Goal: Task Accomplishment & Management: Use online tool/utility

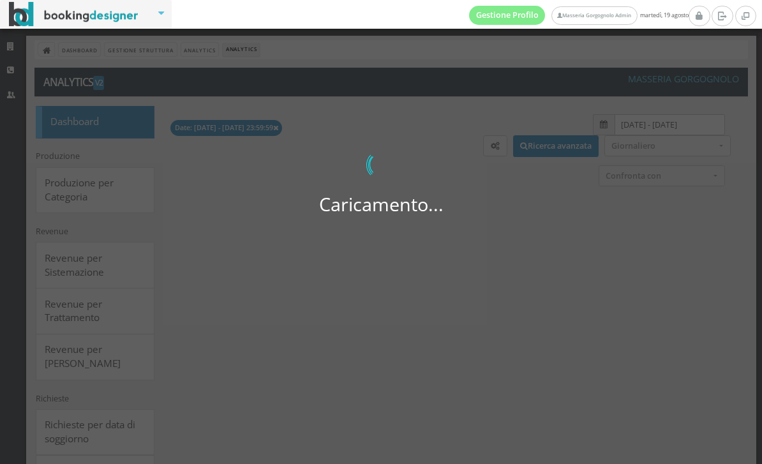
select select
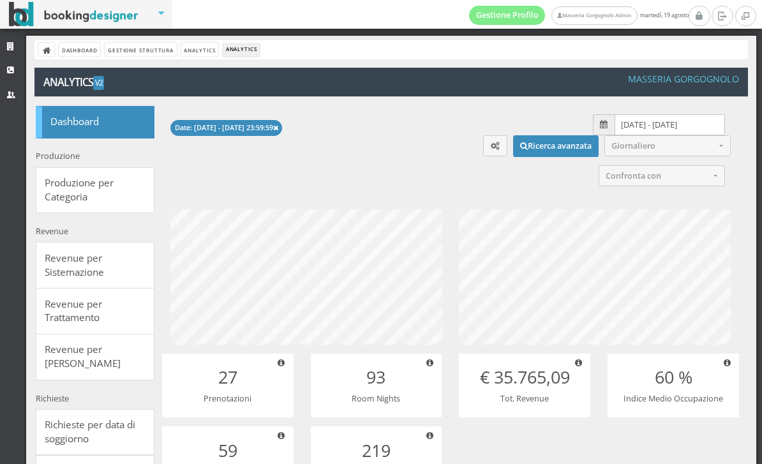
scroll to position [160, 320]
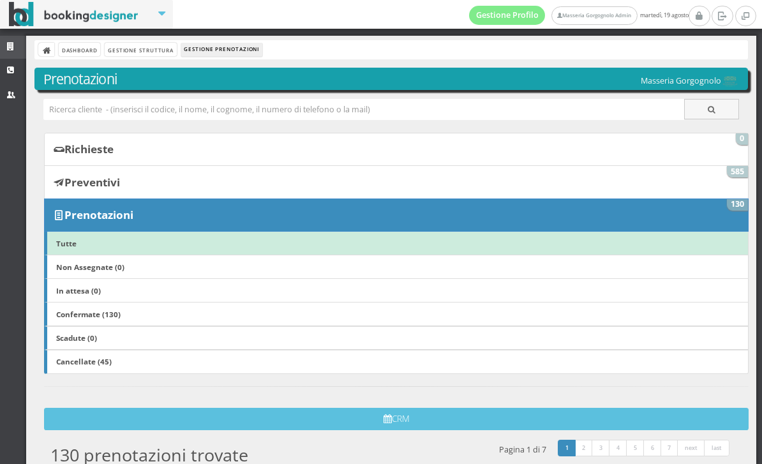
click at [14, 48] on icon at bounding box center [12, 47] width 10 height 8
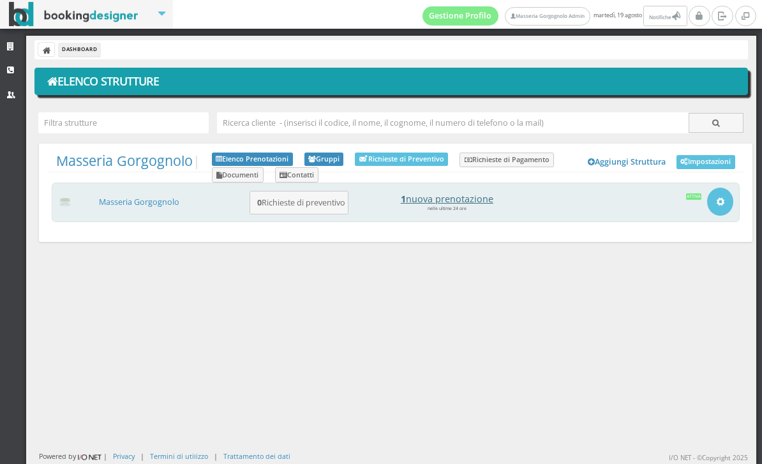
click at [466, 200] on h4 "1 nuova prenotazione" at bounding box center [446, 198] width 177 height 11
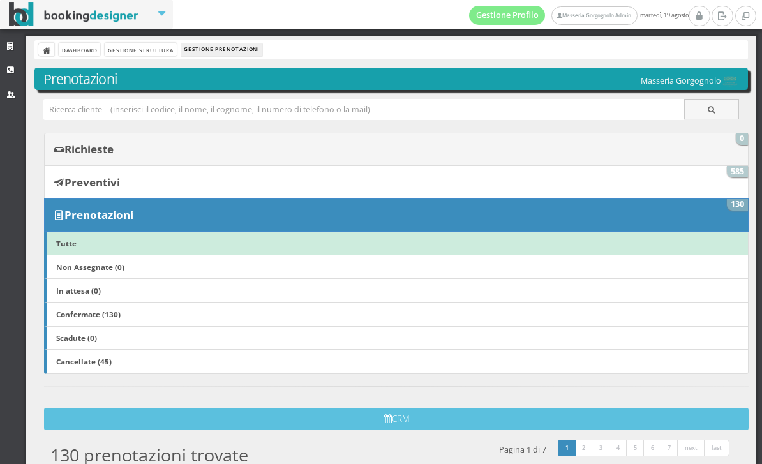
click at [114, 152] on b "Richieste" at bounding box center [88, 149] width 49 height 15
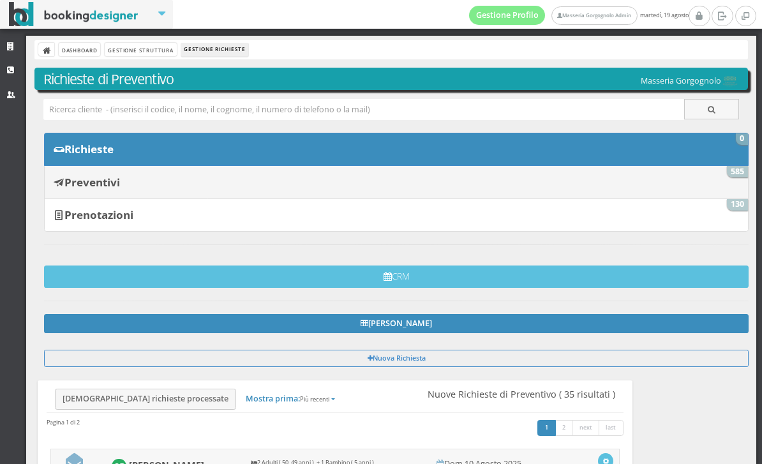
click at [114, 177] on b "Preventivi" at bounding box center [91, 182] width 55 height 15
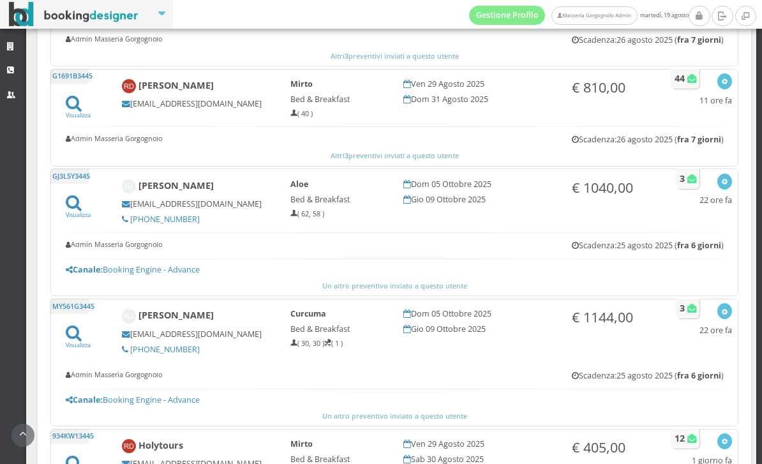
scroll to position [431, 0]
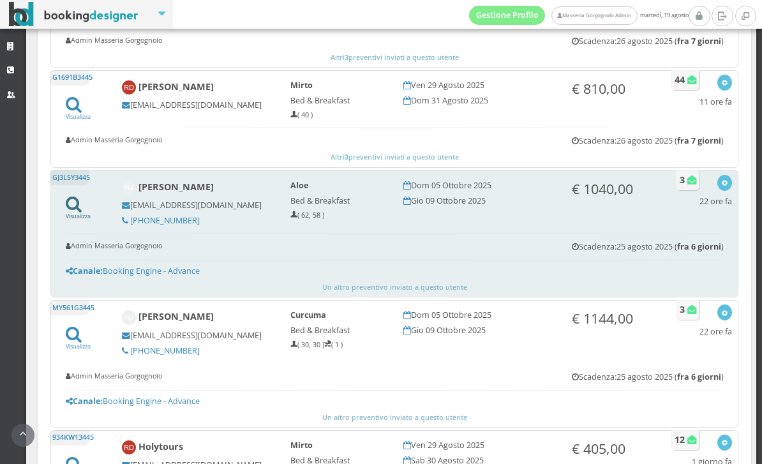
click at [79, 204] on icon at bounding box center [74, 203] width 16 height 17
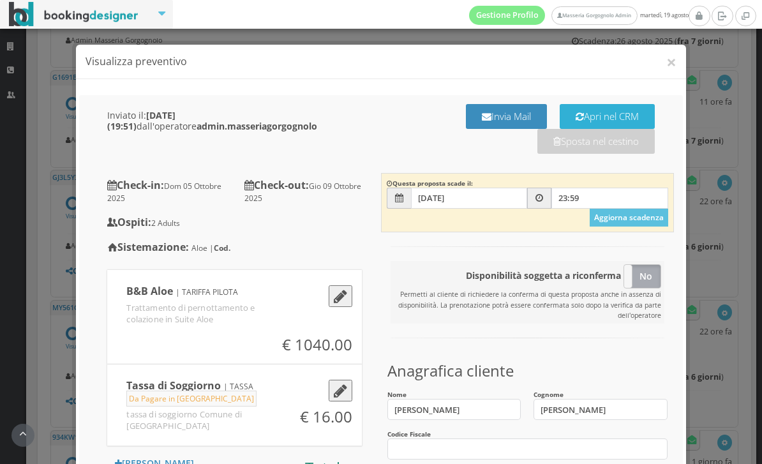
click at [624, 114] on button "Apri nel CRM" at bounding box center [606, 116] width 95 height 25
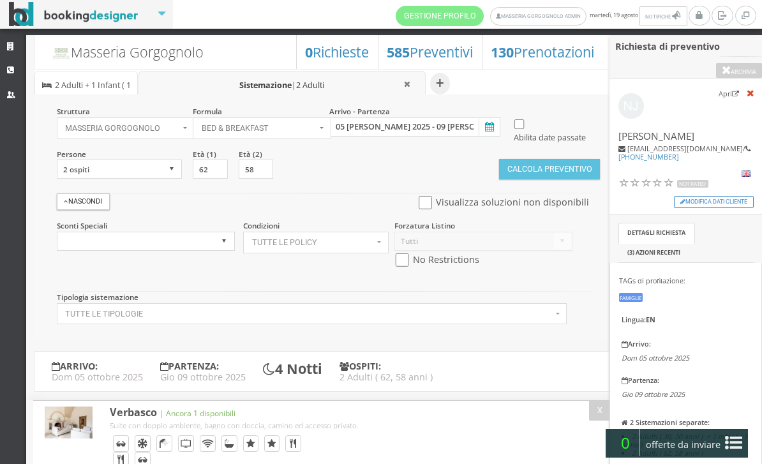
select select
click at [552, 179] on button "Calcola Preventivo" at bounding box center [549, 169] width 101 height 20
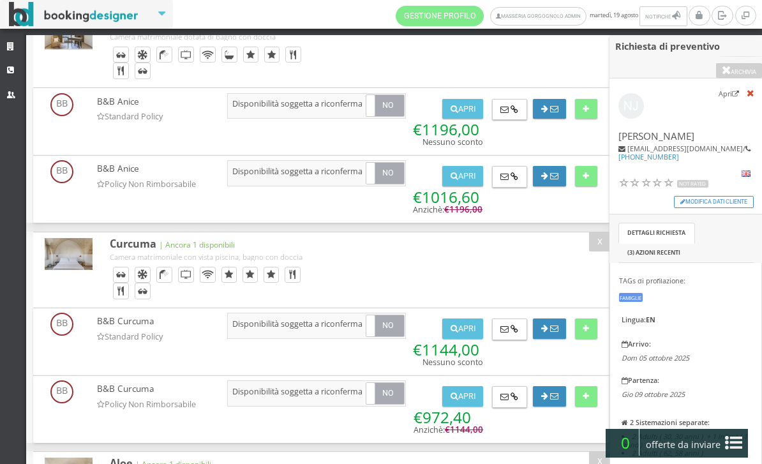
scroll to position [734, 0]
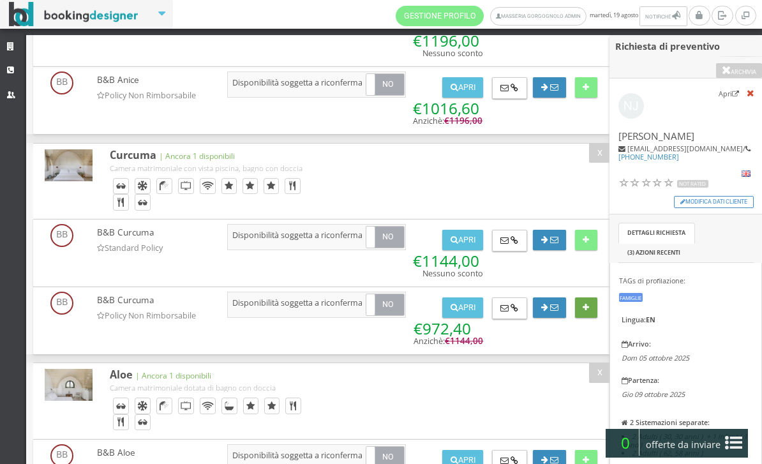
click at [593, 318] on button at bounding box center [586, 307] width 22 height 20
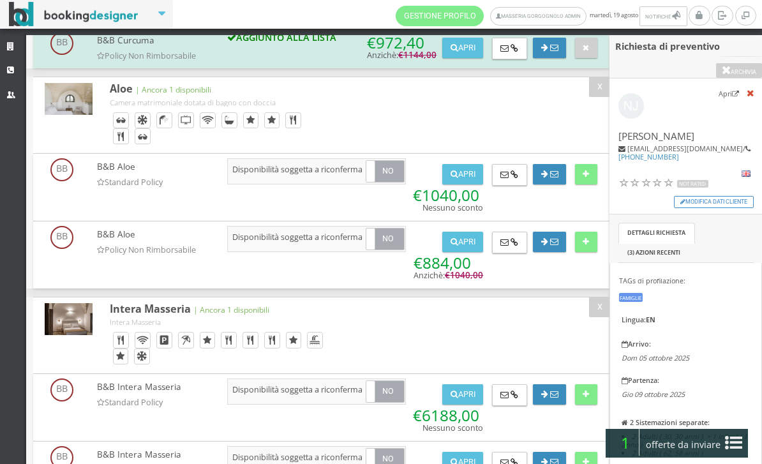
scroll to position [1045, 0]
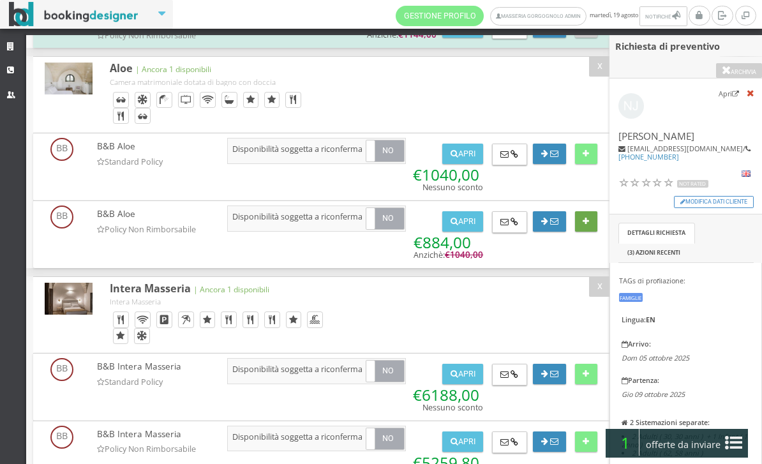
click at [587, 226] on icon at bounding box center [585, 222] width 6 height 8
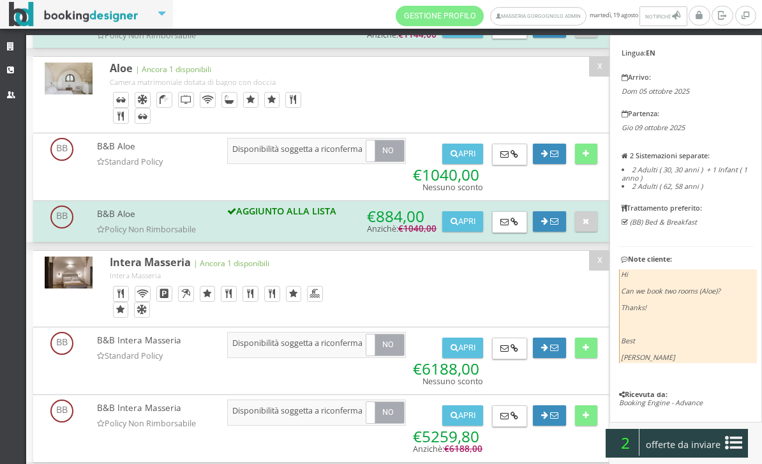
scroll to position [296, 0]
click at [733, 438] on icon at bounding box center [733, 442] width 17 height 20
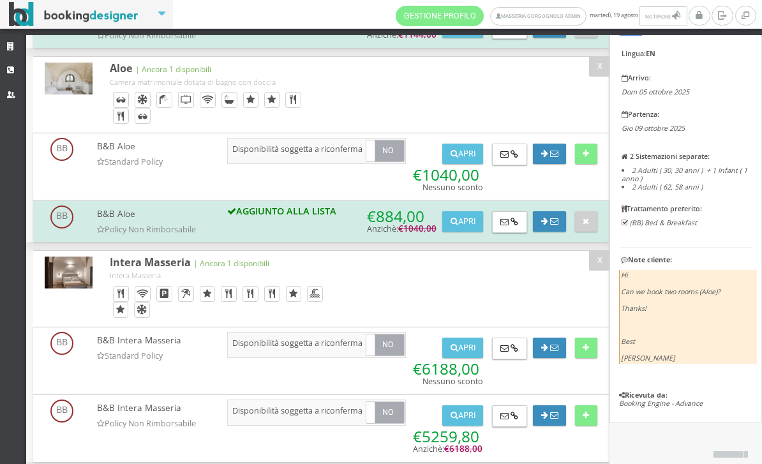
scroll to position [0, 0]
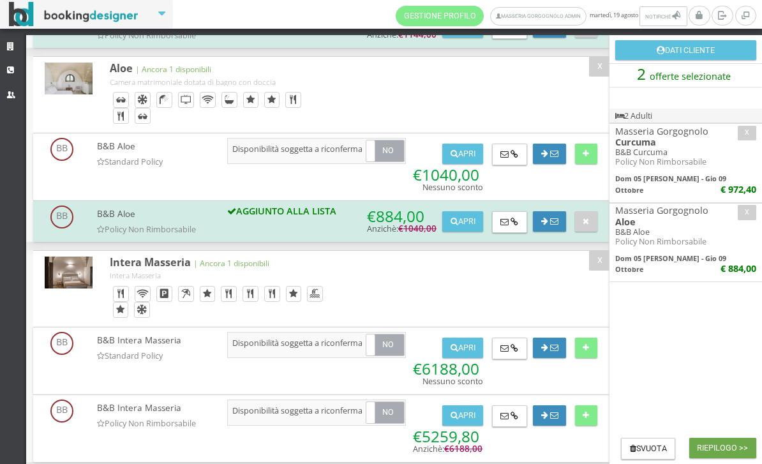
click at [697, 439] on button "Riepilogo >>" at bounding box center [722, 448] width 67 height 20
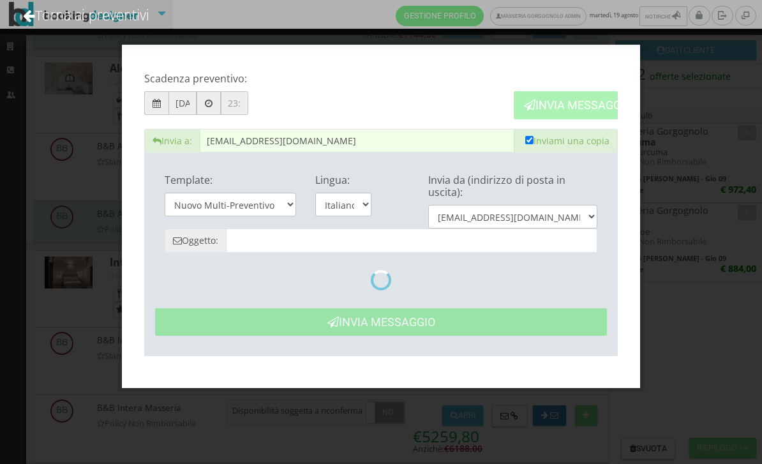
type input "Masseria Gorgognolo: Preventivo - Nikolaj Jonassen"
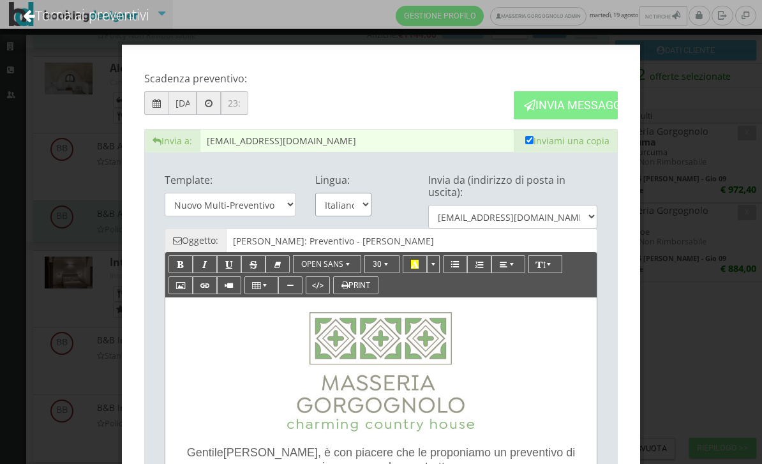
select select "en"
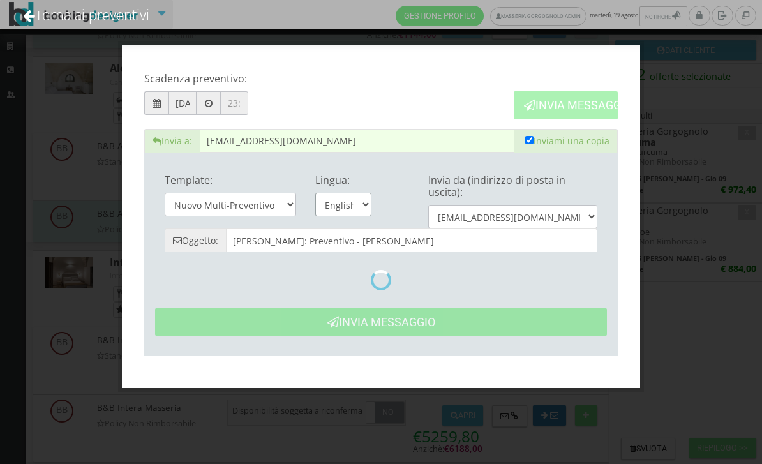
type input "Masseria Gorgognolo: Quote- Nikolaj Jonassen"
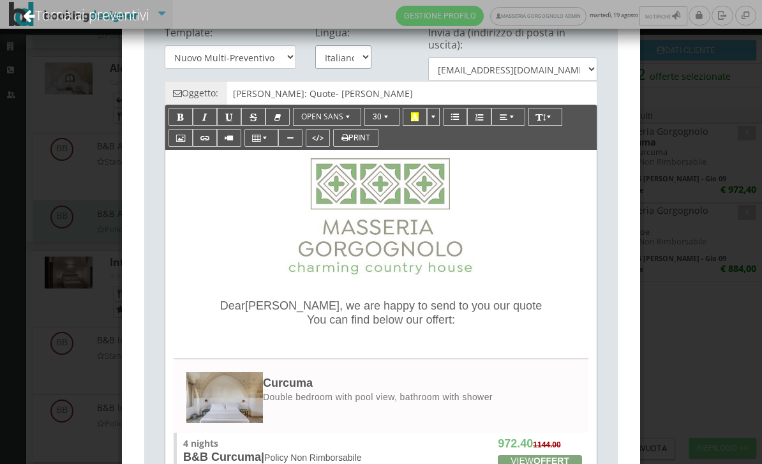
scroll to position [201, 0]
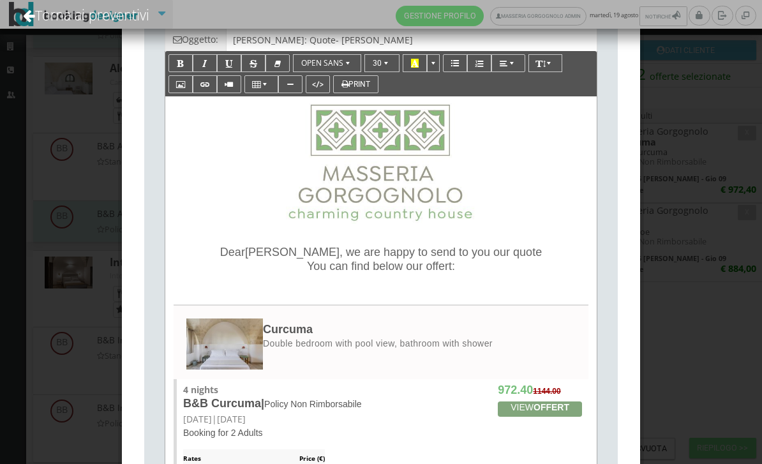
click at [234, 251] on span "Dear" at bounding box center [232, 252] width 25 height 13
click at [230, 251] on span "Dear" at bounding box center [232, 252] width 25 height 13
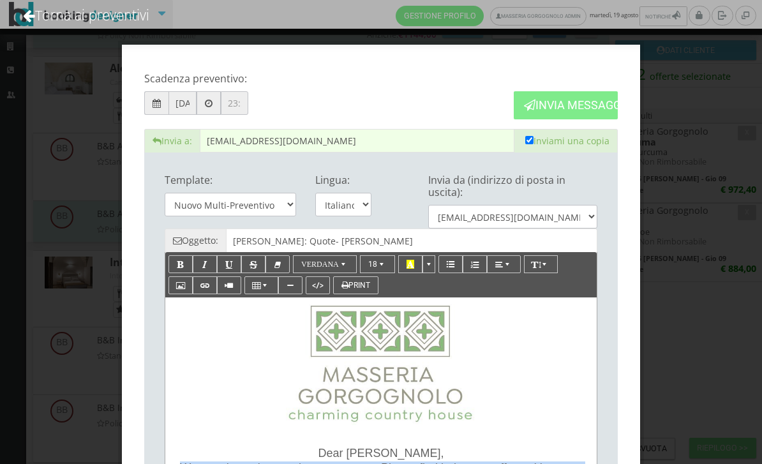
scroll to position [0, 0]
click at [580, 95] on button "Invia Messaggio" at bounding box center [565, 104] width 104 height 27
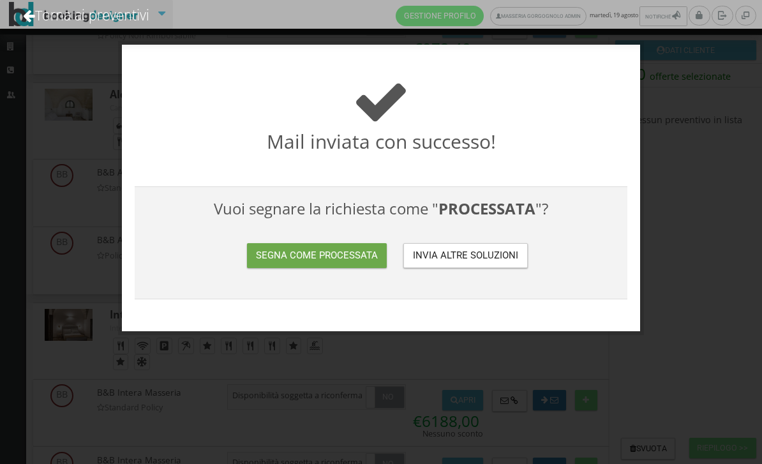
click at [309, 265] on button "Segna come processata" at bounding box center [317, 255] width 140 height 25
